Goal: Task Accomplishment & Management: Manage account settings

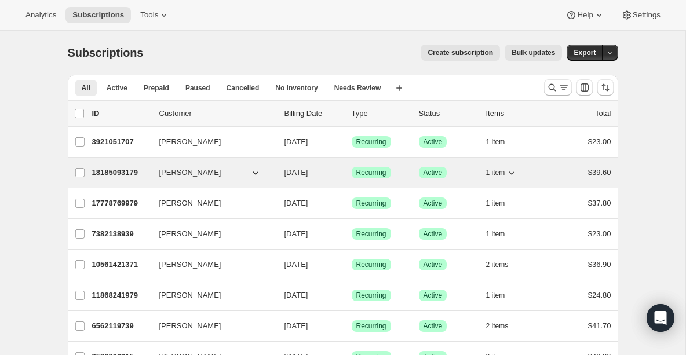
click at [188, 169] on span "[PERSON_NAME]" at bounding box center [190, 173] width 62 height 12
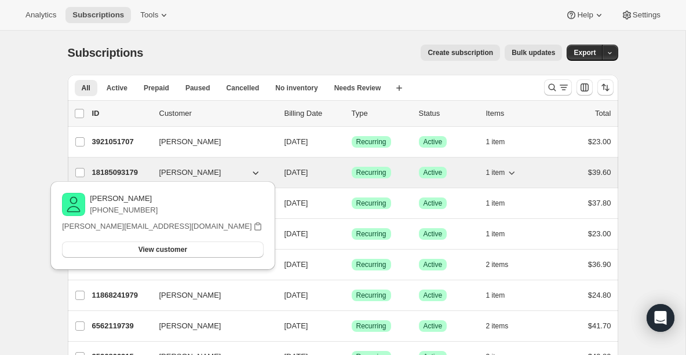
click at [103, 170] on p "18185093179" at bounding box center [121, 173] width 58 height 12
